Goal: Task Accomplishment & Management: Manage account settings

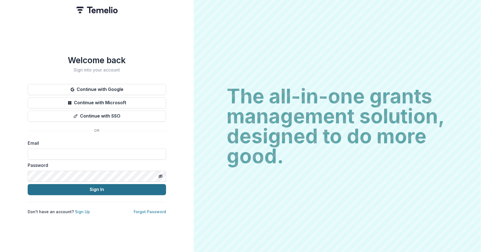
type input "**********"
click at [74, 188] on button "Sign In" at bounding box center [97, 189] width 138 height 11
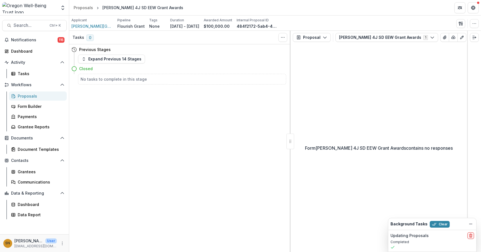
drag, startPoint x: 169, startPoint y: 125, endPoint x: 144, endPoint y: 118, distance: 25.3
click at [166, 125] on div "Tasks 0 Show Cancelled Tasks Previous Stages Expand Previous 14 Stages Closed N…" at bounding box center [179, 141] width 221 height 221
click at [26, 93] on div "Proposals" at bounding box center [40, 96] width 45 height 6
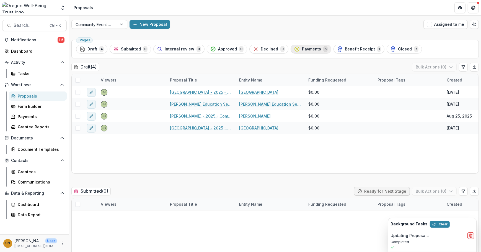
click at [307, 49] on span "Payments" at bounding box center [311, 49] width 19 height 5
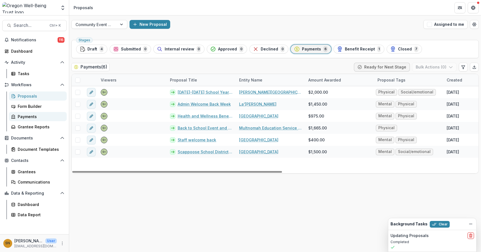
click at [34, 119] on link "Payments" at bounding box center [38, 116] width 58 height 9
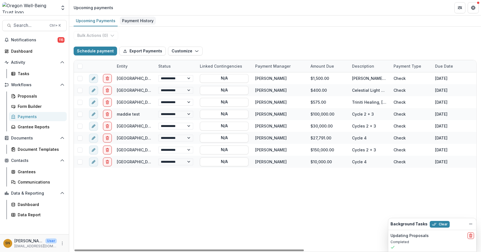
click at [127, 21] on div "Payment History" at bounding box center [138, 21] width 36 height 8
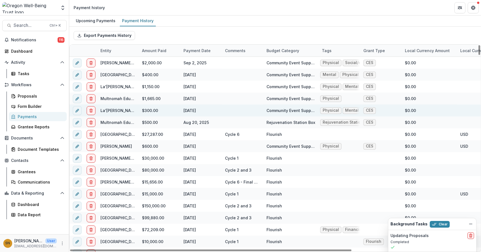
click at [239, 107] on div at bounding box center [242, 110] width 35 height 12
click at [233, 115] on div at bounding box center [242, 110] width 35 height 12
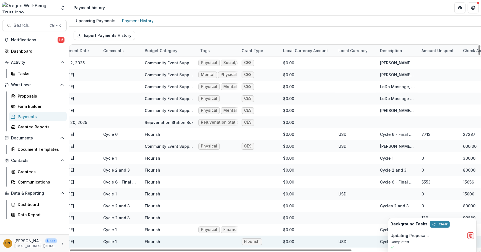
drag, startPoint x: 262, startPoint y: 249, endPoint x: 372, endPoint y: 246, distance: 109.9
click at [352, 249] on div at bounding box center [210, 250] width 281 height 2
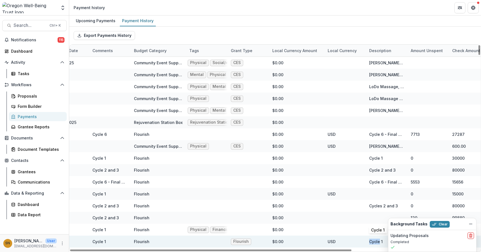
drag, startPoint x: 372, startPoint y: 246, endPoint x: 379, endPoint y: 246, distance: 7.2
click at [379, 246] on div "Cycle 1" at bounding box center [386, 241] width 35 height 12
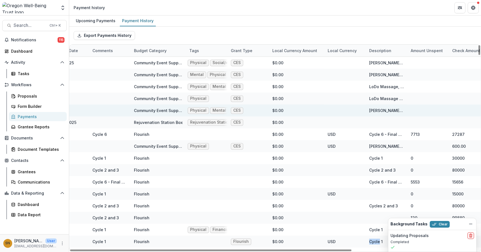
click at [384, 108] on div "Valerie Perczek 3815 SE Filbert Street Milwaukie, OR 97222" at bounding box center [386, 110] width 35 height 6
click at [385, 111] on div "Valerie Perczek 3815 SE Filbert Street Milwaukie, OR 97222" at bounding box center [386, 110] width 35 height 6
click at [385, 107] on div "Valerie Perczek 3815 SE Filbert Street Milwaukie, OR 97222" at bounding box center [386, 110] width 35 height 6
drag, startPoint x: 368, startPoint y: 110, endPoint x: 407, endPoint y: 110, distance: 39.3
click at [407, 110] on div "La'Shawanta Spears $300.00 Aug 26, 2025 Community Event Support Physical Mental…" at bounding box center [234, 110] width 595 height 12
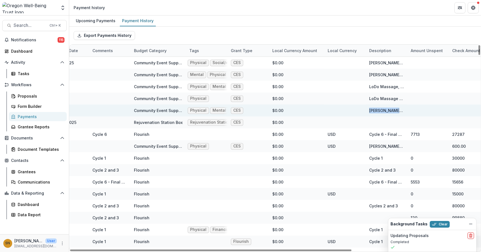
click at [407, 110] on div at bounding box center [428, 110] width 42 height 12
drag, startPoint x: 376, startPoint y: 108, endPoint x: 381, endPoint y: 113, distance: 7.2
click at [381, 113] on div "Valerie Perczek 3815 SE Filbert Street Milwaukie, OR 97222" at bounding box center [386, 110] width 35 height 12
drag, startPoint x: 381, startPoint y: 113, endPoint x: 381, endPoint y: 109, distance: 4.2
click at [381, 109] on div "Valerie Perczek 3815 SE Filbert Street Milwaukie, OR 97222" at bounding box center [386, 110] width 35 height 6
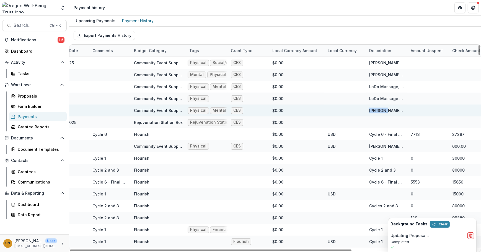
click at [381, 109] on div "Valerie Perczek 3815 SE Filbert Street Milwaukie, OR 97222" at bounding box center [386, 110] width 35 height 6
drag, startPoint x: 381, startPoint y: 109, endPoint x: 370, endPoint y: 106, distance: 11.1
click at [370, 106] on div "Valerie Perczek 3815 SE Filbert Street Milwaukie, OR 97222" at bounding box center [386, 110] width 35 height 12
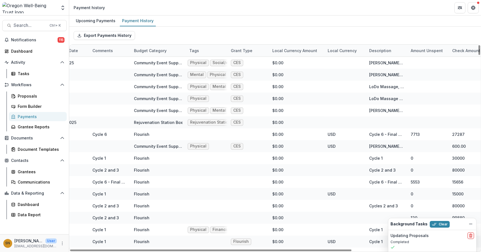
click at [383, 47] on div "Description" at bounding box center [387, 51] width 42 height 12
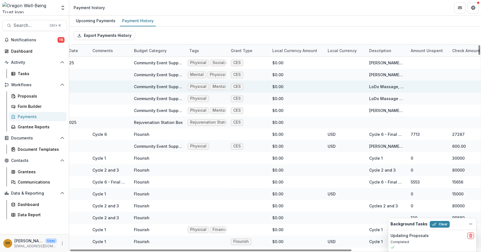
click at [320, 84] on div "$0.00" at bounding box center [296, 87] width 55 height 12
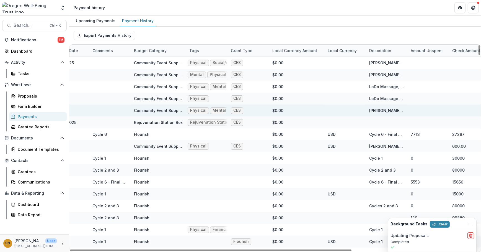
click at [398, 110] on div "Valerie Perczek 3815 SE Filbert Street Milwaukie, OR 97222" at bounding box center [386, 110] width 35 height 6
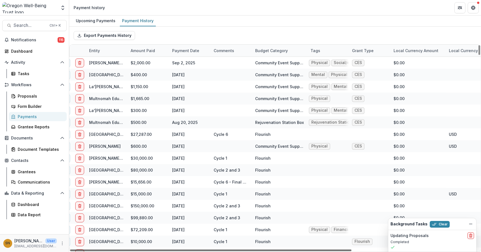
scroll to position [0, 0]
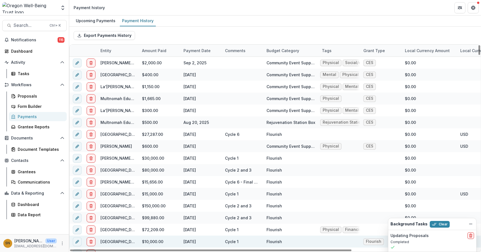
drag, startPoint x: 355, startPoint y: 250, endPoint x: 193, endPoint y: 242, distance: 162.9
click at [193, 249] on div at bounding box center [210, 250] width 281 height 2
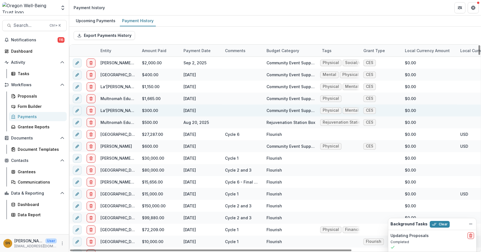
click at [177, 107] on div "$300.00" at bounding box center [160, 110] width 42 height 12
click at [219, 109] on div "Aug 26, 2025" at bounding box center [201, 110] width 42 height 12
click at [224, 108] on div at bounding box center [243, 110] width 42 height 12
click at [116, 110] on link "La'Shawanta Spears" at bounding box center [118, 110] width 37 height 5
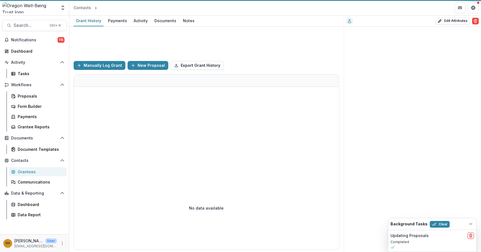
click at [116, 110] on div at bounding box center [206, 126] width 265 height 79
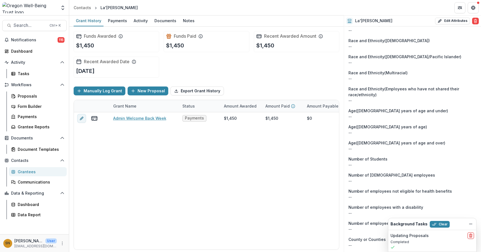
scroll to position [894, 0]
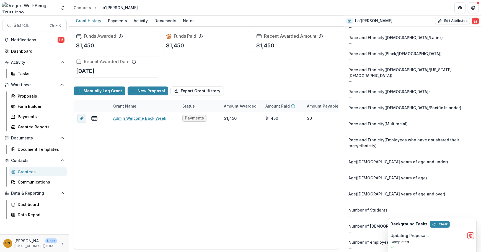
click at [127, 19] on div "Grant History Payments Activity Documents Notes" at bounding box center [206, 21] width 275 height 11
drag, startPoint x: 127, startPoint y: 19, endPoint x: 78, endPoint y: 6, distance: 50.6
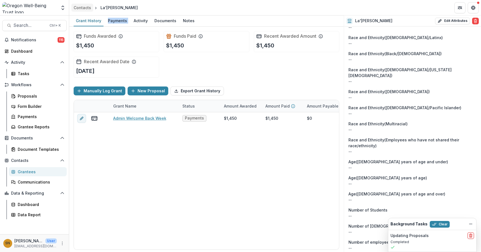
click at [79, 4] on link "Contacts" at bounding box center [82, 8] width 22 height 8
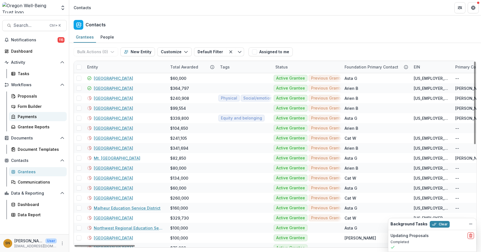
click at [34, 115] on div "Payments" at bounding box center [40, 116] width 45 height 6
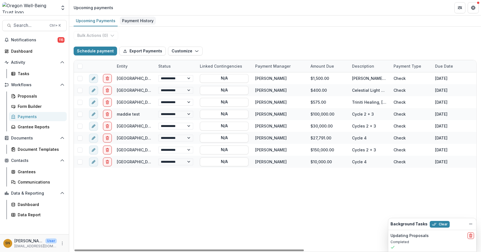
click at [140, 22] on div "Payment History" at bounding box center [138, 21] width 36 height 8
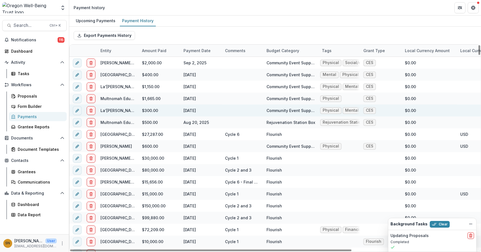
click at [242, 113] on div at bounding box center [242, 110] width 35 height 12
click at [74, 112] on button "edit" at bounding box center [77, 110] width 9 height 9
select select "*****"
select select "**********"
select select "****"
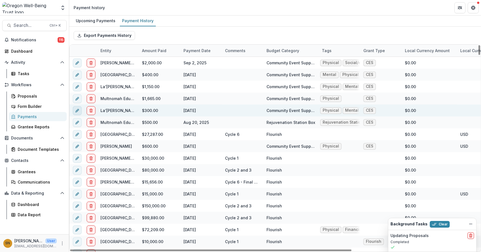
select select "**********"
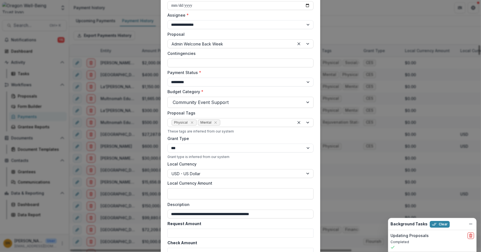
scroll to position [176, 0]
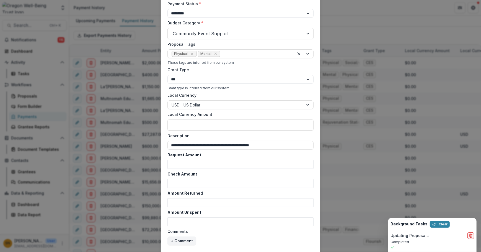
drag, startPoint x: 207, startPoint y: 147, endPoint x: 155, endPoint y: 137, distance: 52.9
click at [155, 137] on div "**********" at bounding box center [240, 126] width 481 height 252
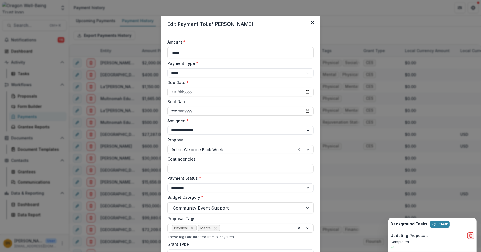
scroll to position [0, 0]
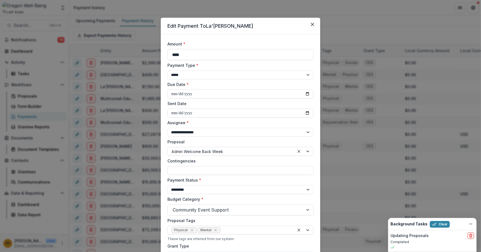
click at [317, 1] on div "**********" at bounding box center [240, 126] width 481 height 252
